Goal: Information Seeking & Learning: Learn about a topic

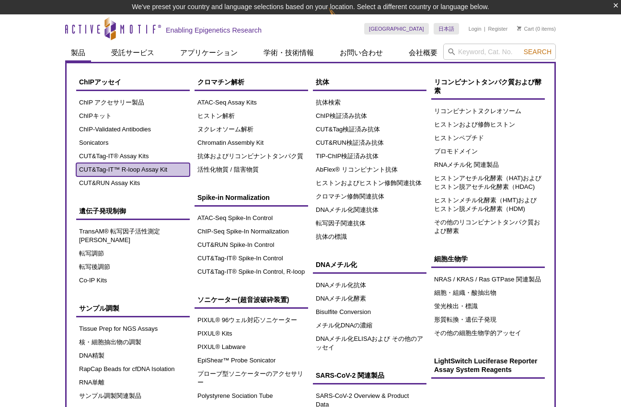
click at [103, 170] on link "CUT&Tag-IT™ R-loop Assay Kit" at bounding box center [133, 169] width 114 height 13
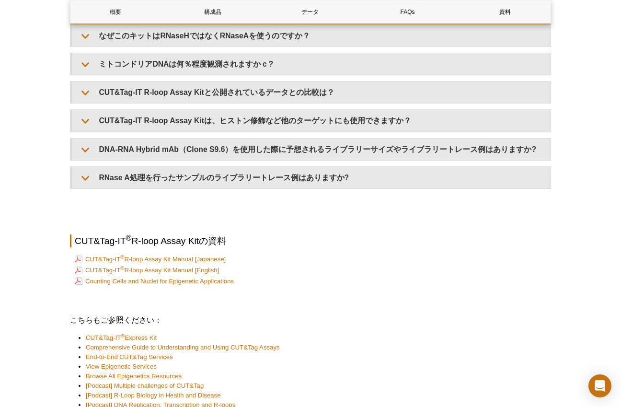
scroll to position [1903, 0]
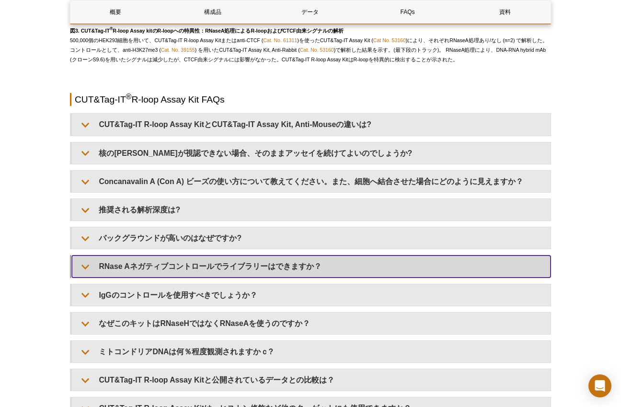
click at [245, 275] on summary "RNase Aネガティブコントロールでライブラリーはできますか？" at bounding box center [311, 266] width 479 height 22
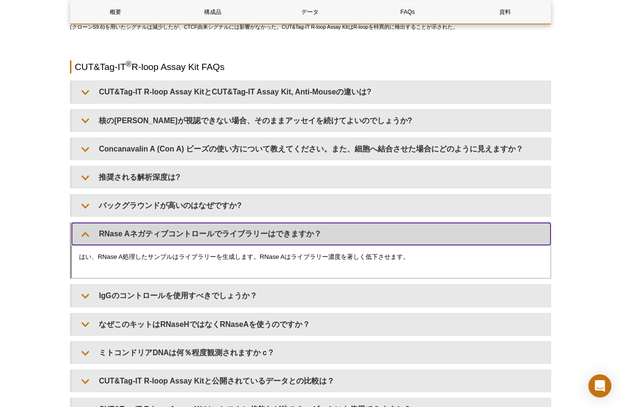
scroll to position [1951, 0]
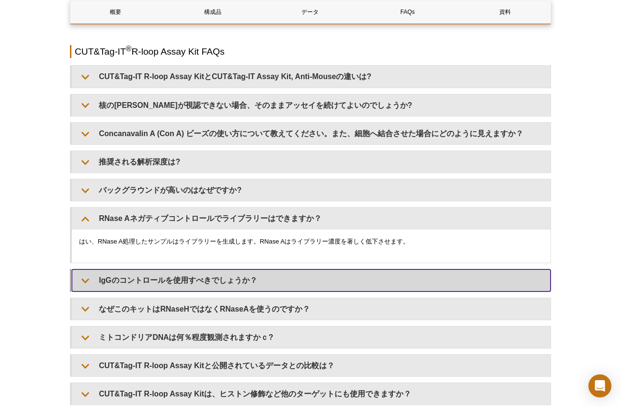
click at [184, 288] on summary "IgGのコントロールを使用すべきでしょうか？" at bounding box center [311, 280] width 479 height 22
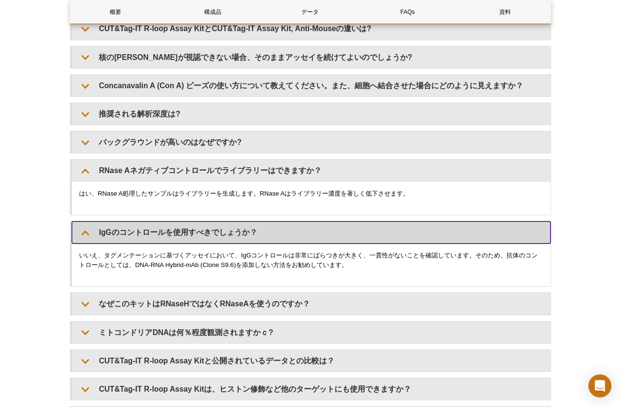
scroll to position [2047, 0]
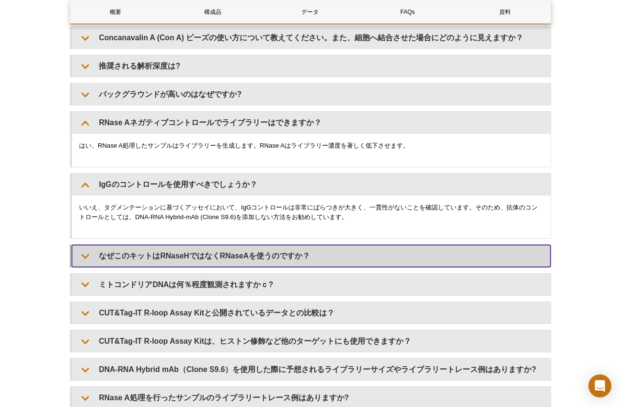
click at [128, 256] on summary "なぜこのキットはRNaseHではなくRNaseAを使うのですか？" at bounding box center [311, 256] width 479 height 22
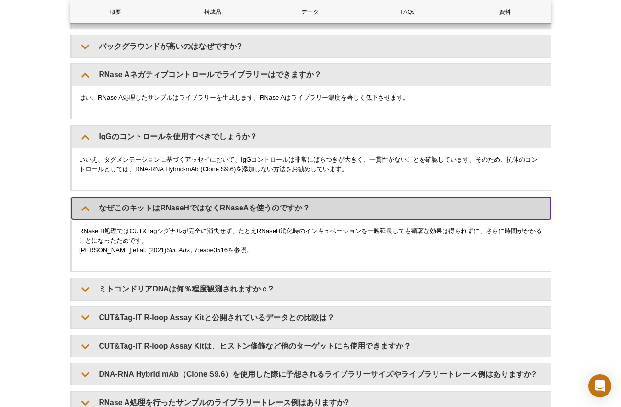
scroll to position [2191, 0]
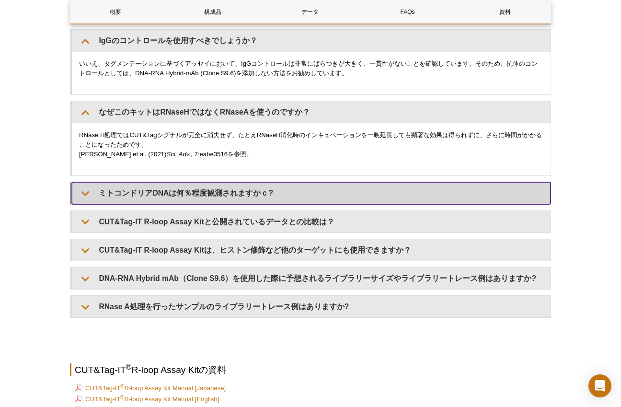
click at [128, 195] on summary "ミトコンドリアDNAは何％程度観測されますかｃ?" at bounding box center [311, 193] width 479 height 22
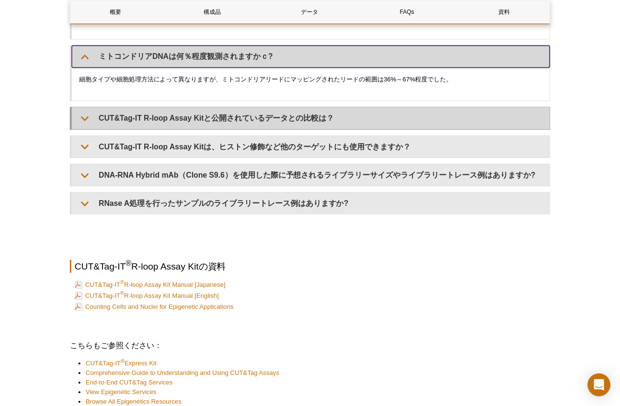
scroll to position [2334, 0]
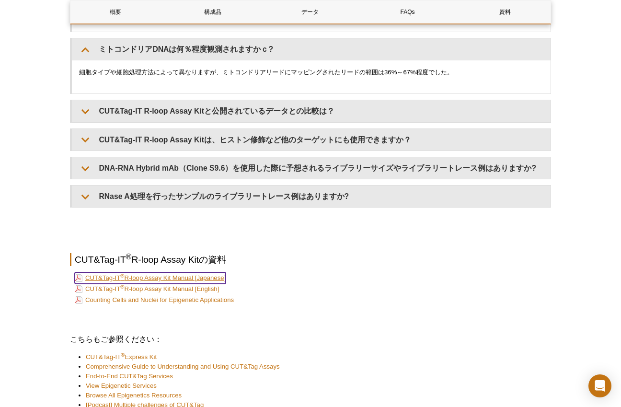
click at [206, 280] on link "CUT&Tag-IT ® R-loop Assay Kit Manual [Japanese]" at bounding box center [150, 278] width 151 height 12
